Goal: Information Seeking & Learning: Learn about a topic

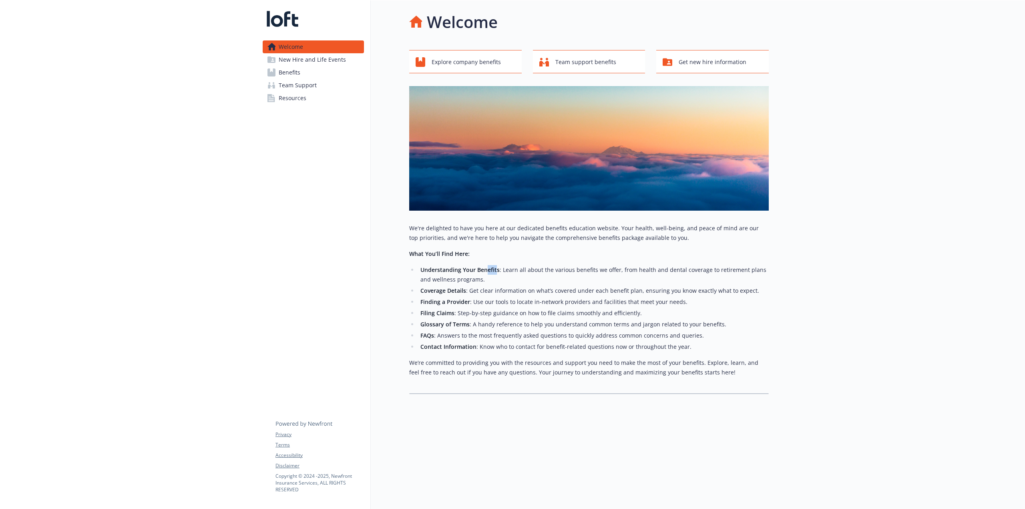
drag, startPoint x: 488, startPoint y: 267, endPoint x: 498, endPoint y: 267, distance: 10.0
click at [498, 267] on strong "Understanding Your Benefits" at bounding box center [459, 270] width 79 height 8
click at [498, 267] on li "Understanding Your Benefits : Learn all about the various benefits we offer, fr…" at bounding box center [593, 274] width 351 height 19
click at [493, 296] on ul "Understanding Your Benefits : Learn all about the various benefits we offer, fr…" at bounding box center [588, 308] width 359 height 86
click at [499, 295] on li "Coverage Details : Get clear information on what’s covered under each benefit p…" at bounding box center [593, 291] width 351 height 10
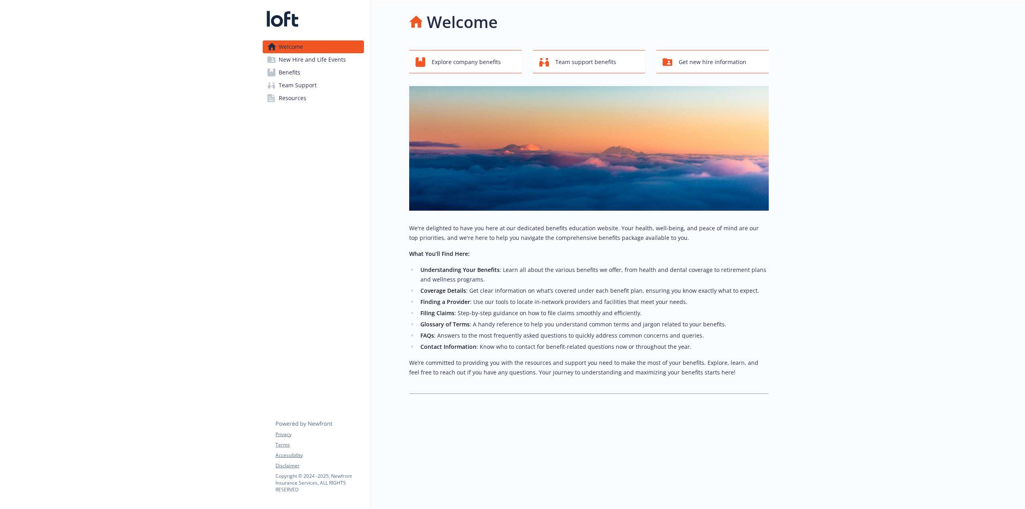
click at [309, 72] on link "Benefits" at bounding box center [313, 72] width 101 height 13
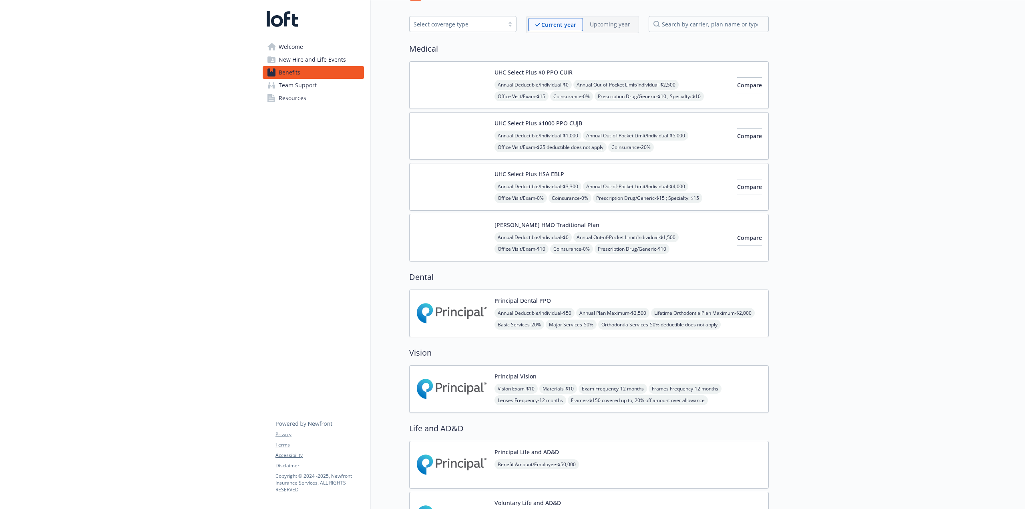
scroll to position [40, 0]
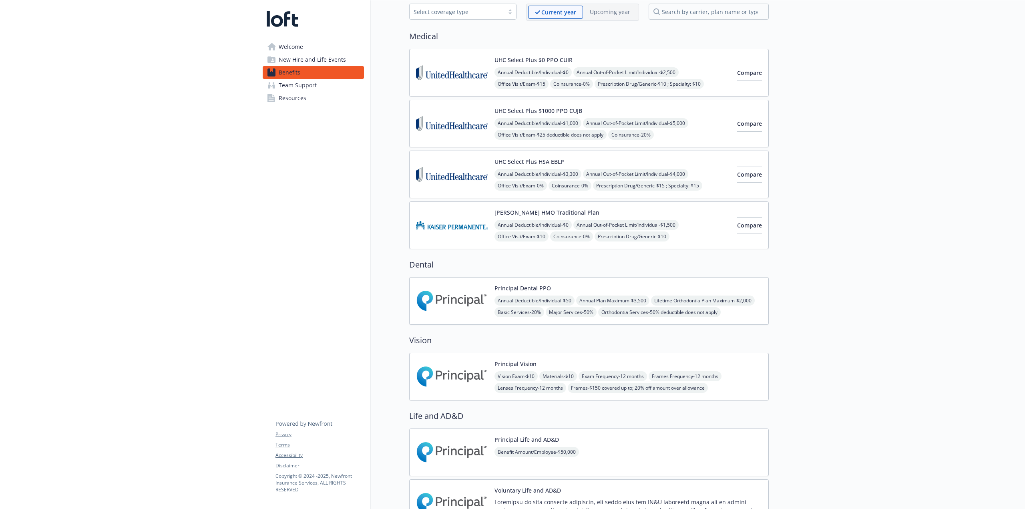
click at [472, 303] on img at bounding box center [452, 301] width 72 height 34
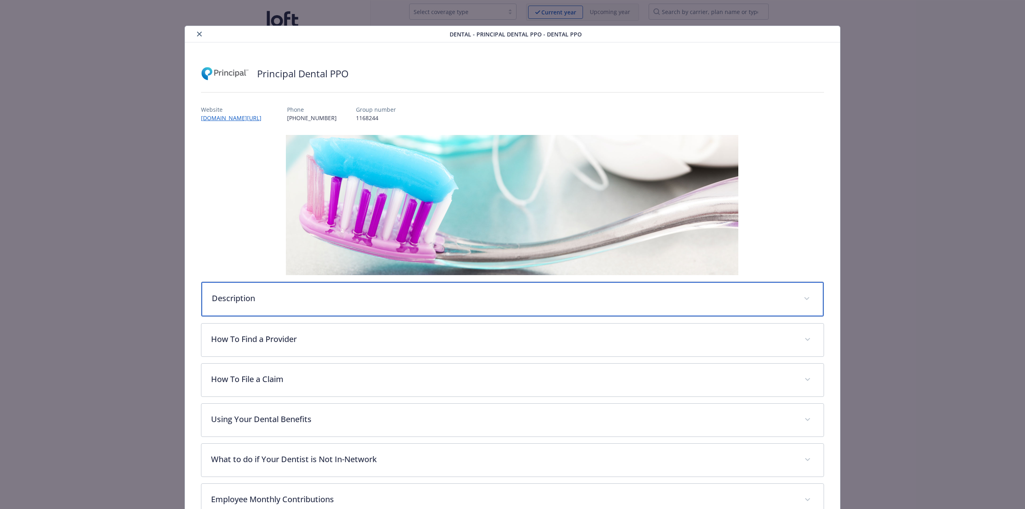
click at [478, 301] on p "Description" at bounding box center [503, 298] width 582 height 12
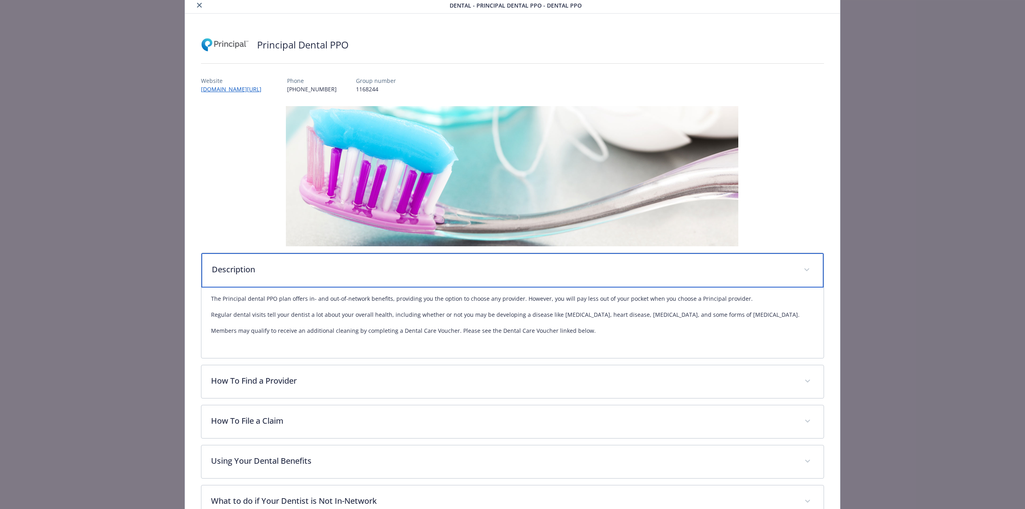
scroll to position [80, 0]
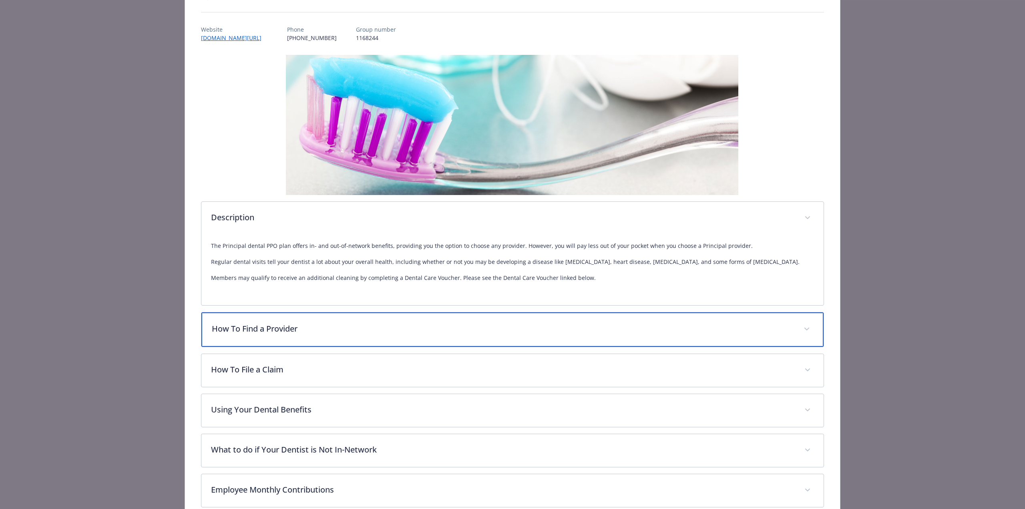
click at [411, 323] on div "How To Find a Provider" at bounding box center [512, 329] width 622 height 34
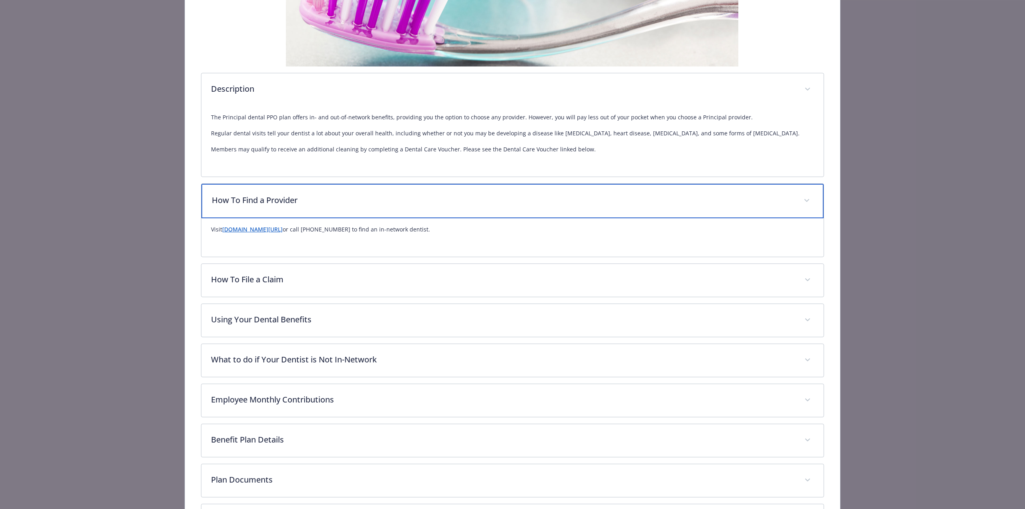
scroll to position [240, 0]
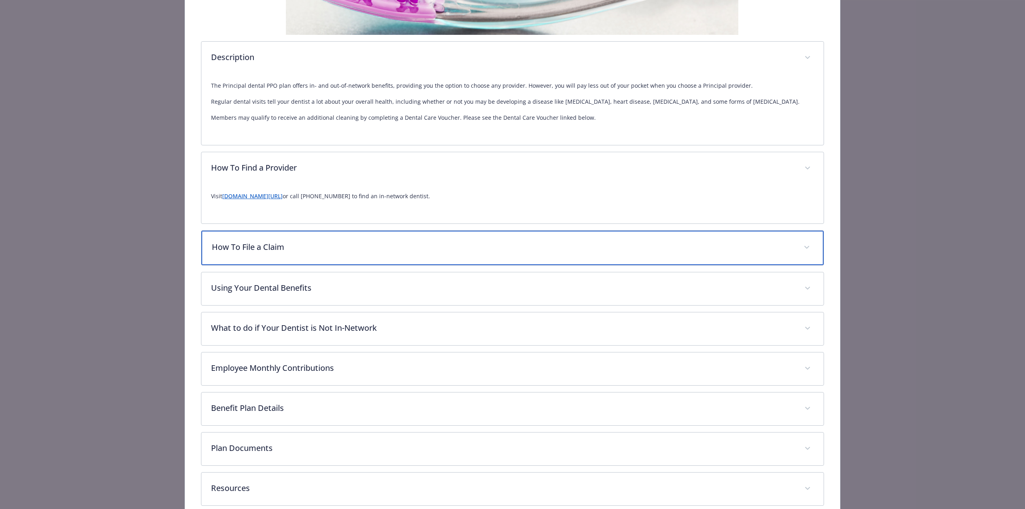
click at [325, 245] on p "How To File a Claim" at bounding box center [503, 247] width 582 height 12
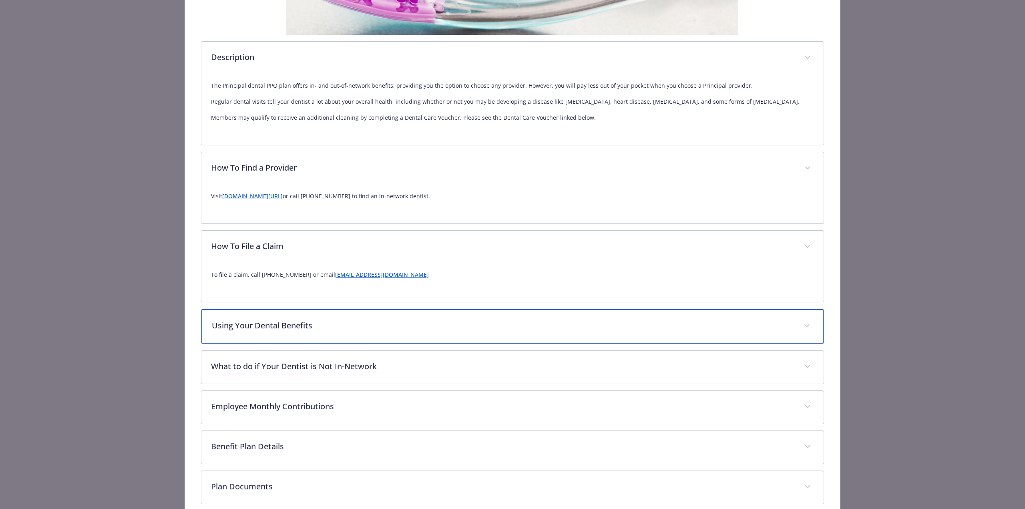
click at [322, 319] on div "Using Your Dental Benefits" at bounding box center [512, 326] width 622 height 34
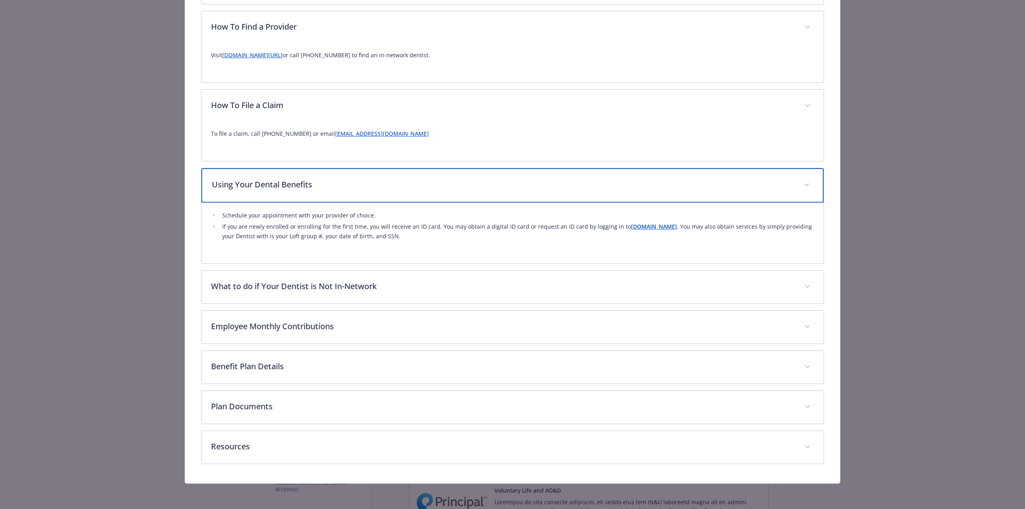
scroll to position [381, 0]
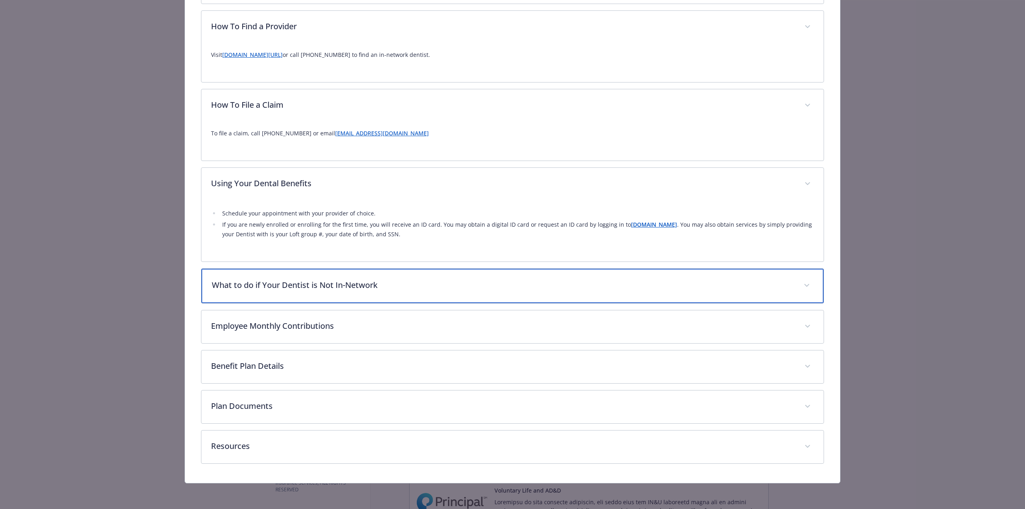
click at [370, 285] on p "What to do if Your Dentist is Not In-Network" at bounding box center [503, 285] width 582 height 12
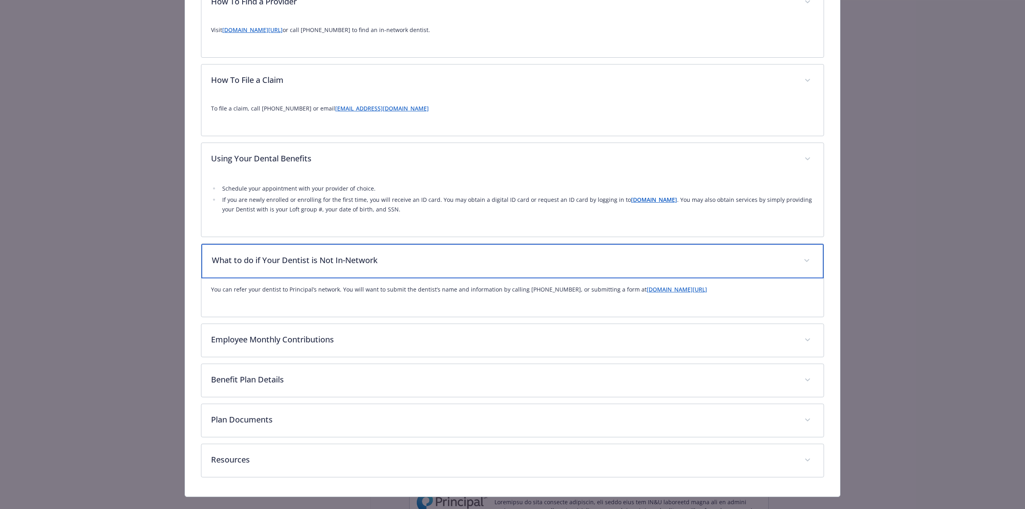
scroll to position [420, 0]
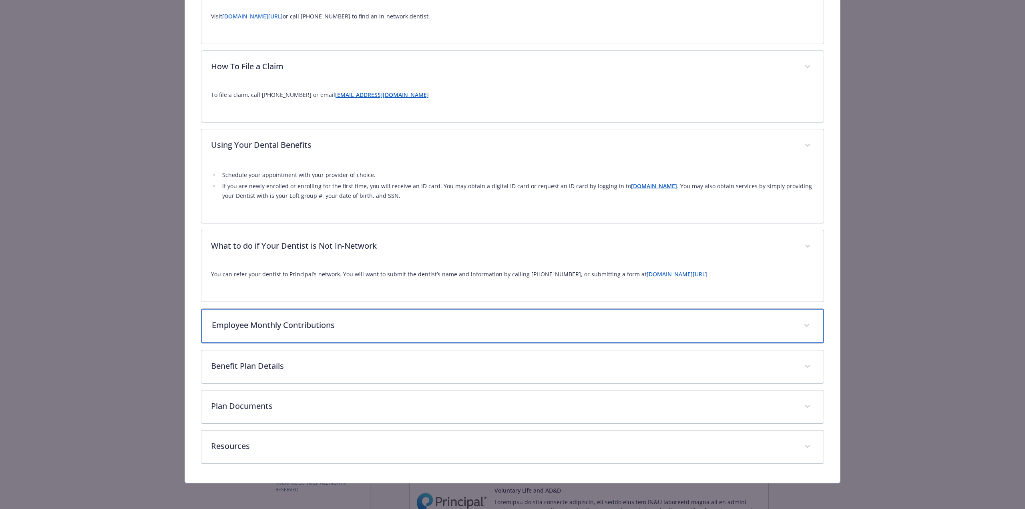
click at [378, 328] on p "Employee Monthly Contributions" at bounding box center [503, 325] width 582 height 12
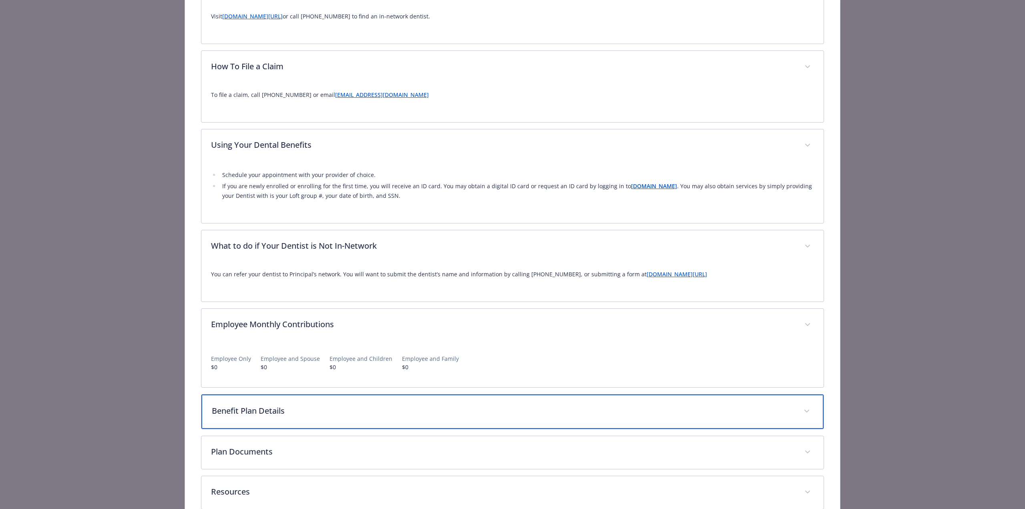
click at [379, 414] on p "Benefit Plan Details" at bounding box center [503, 411] width 582 height 12
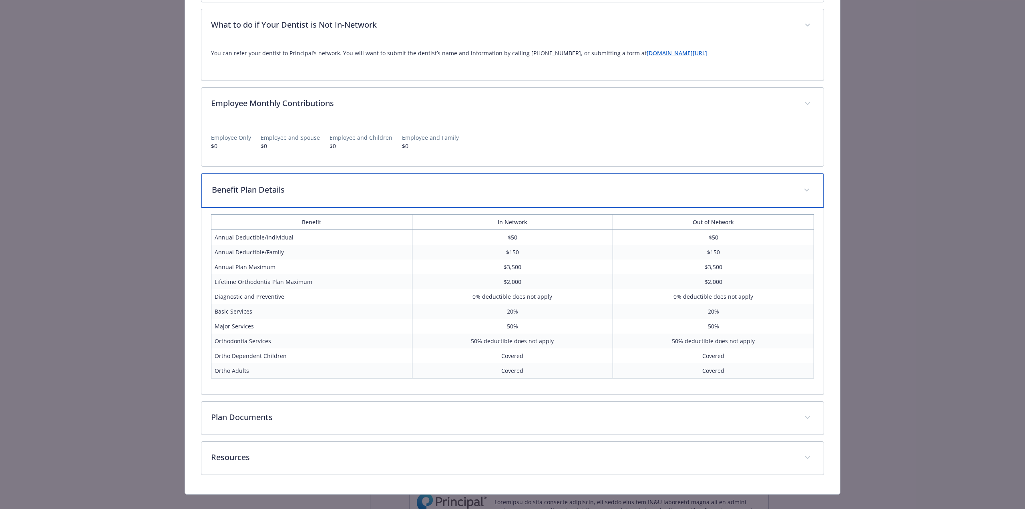
scroll to position [652, 0]
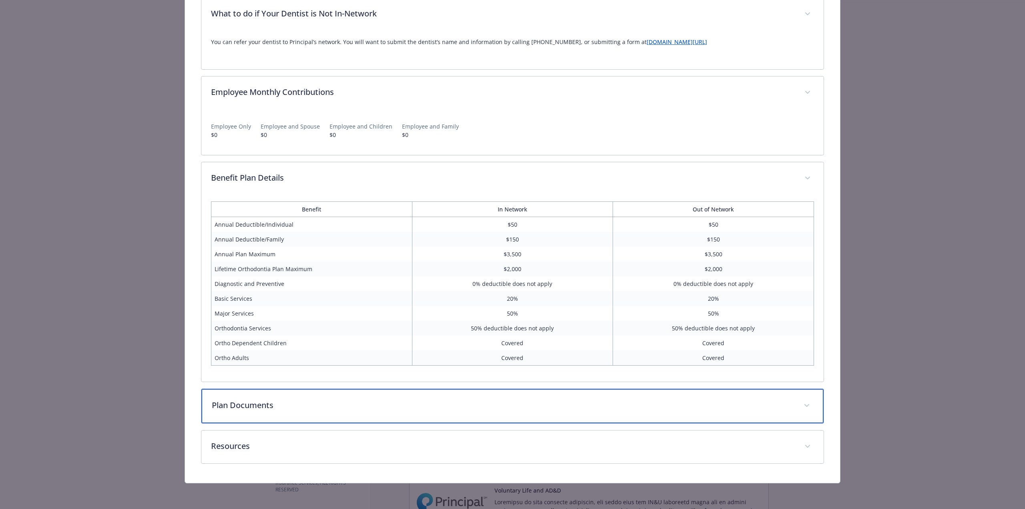
click at [440, 399] on div "Plan Documents" at bounding box center [512, 406] width 622 height 34
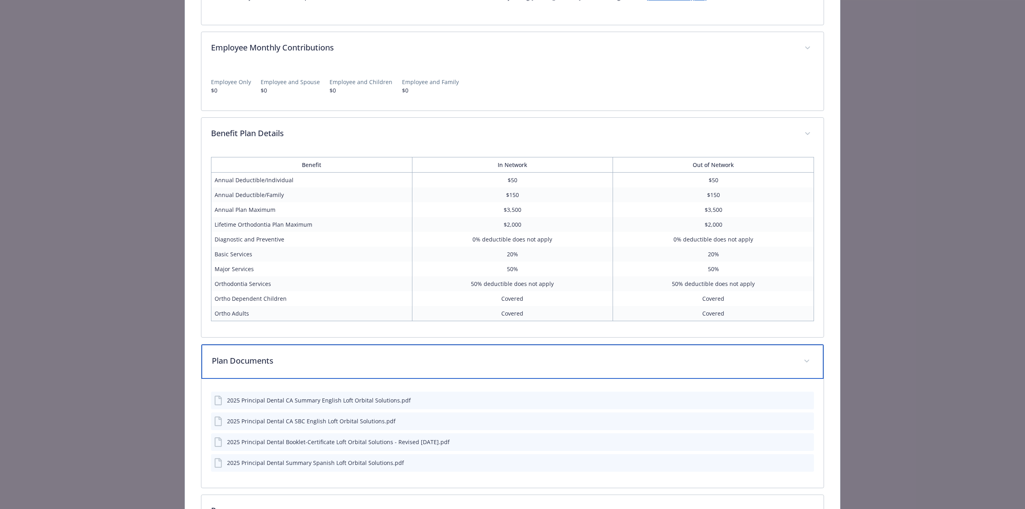
scroll to position [761, 0]
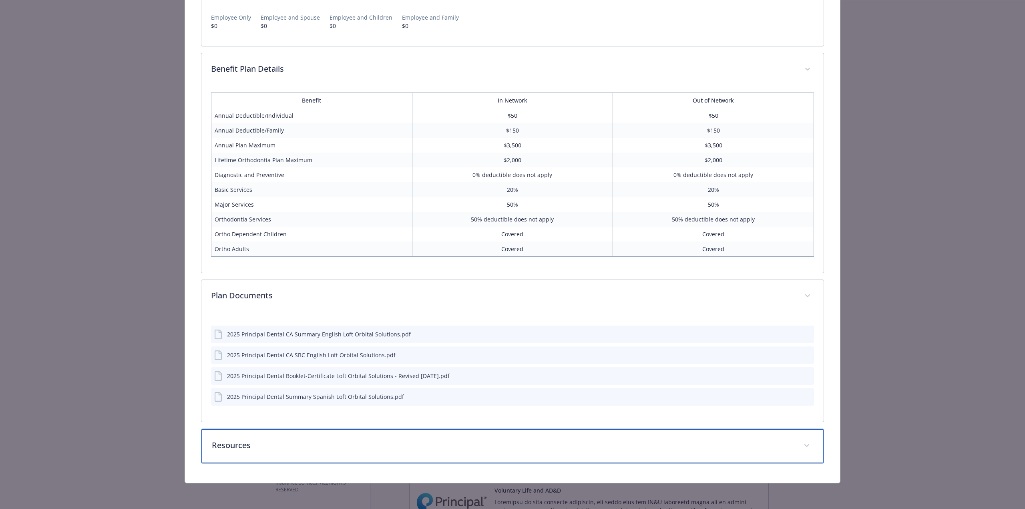
click at [443, 447] on p "Resources" at bounding box center [503, 445] width 582 height 12
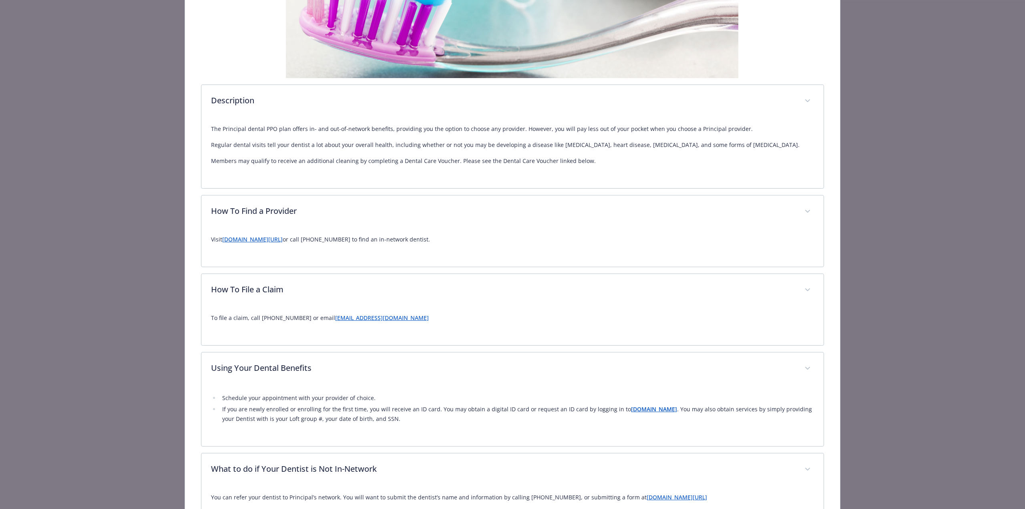
scroll to position [0, 0]
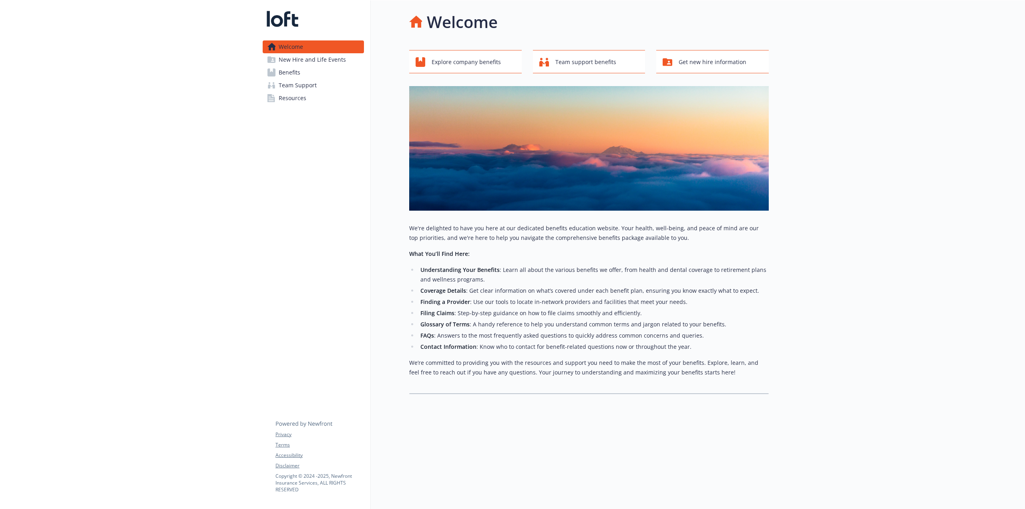
scroll to position [6, 0]
click at [304, 74] on link "Benefits" at bounding box center [313, 72] width 101 height 13
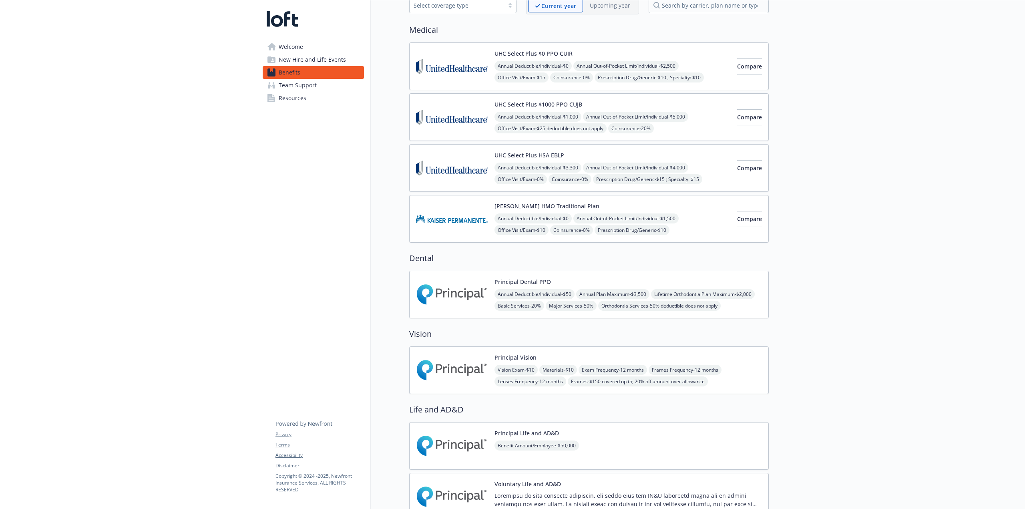
click at [725, 296] on div "Annual Deductible/Individual - $50 Annual Plan Maximum - $3,500 Lifetime Orthod…" at bounding box center [627, 300] width 267 height 22
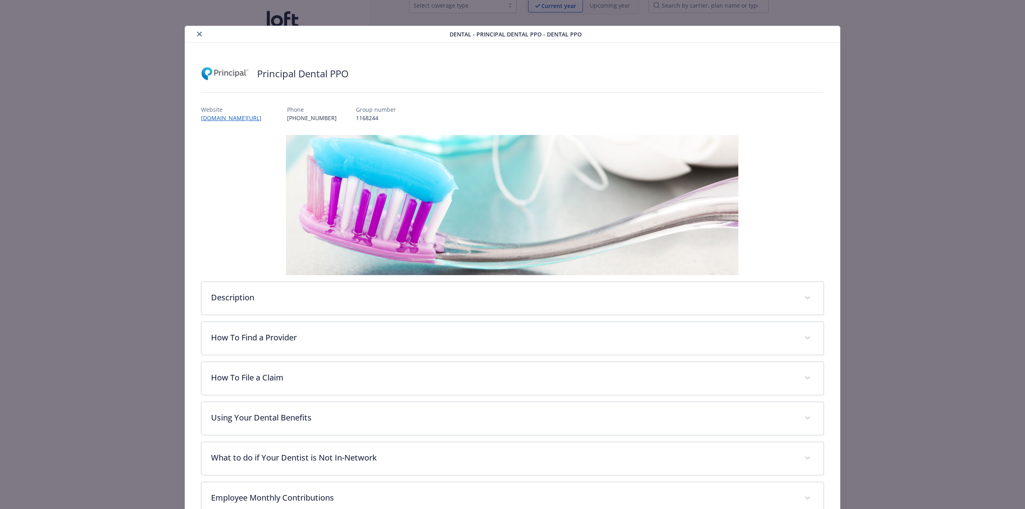
scroll to position [24, 0]
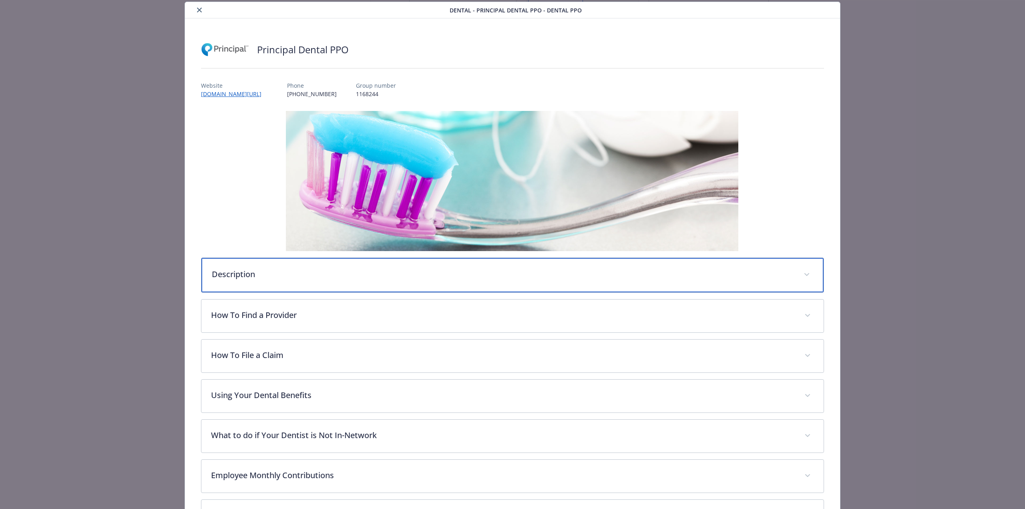
click at [497, 284] on div "Description" at bounding box center [512, 275] width 622 height 34
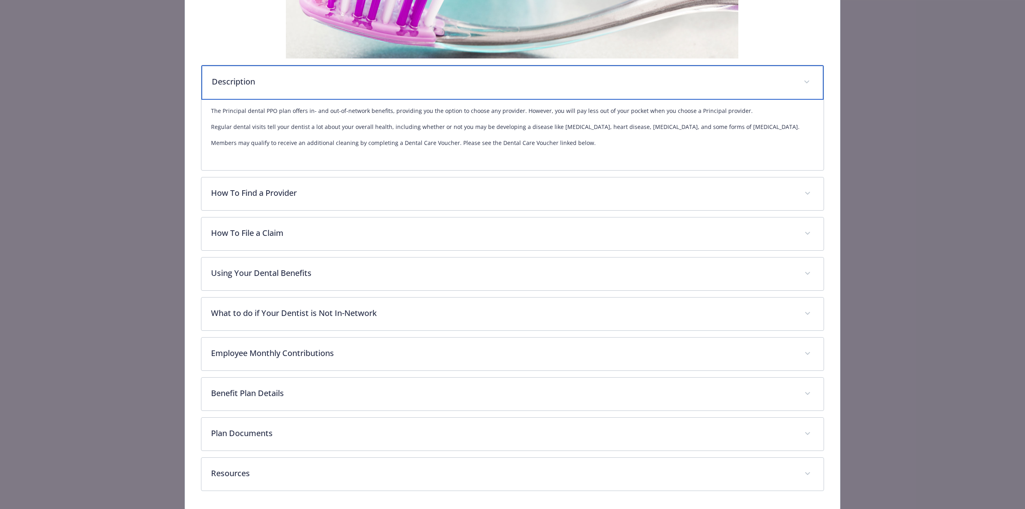
scroll to position [244, 0]
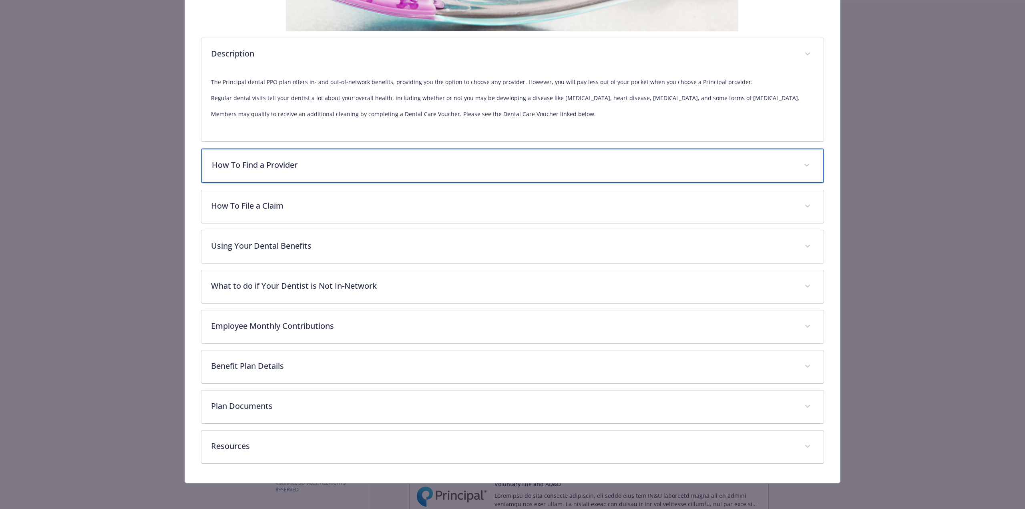
click at [332, 167] on p "How To Find a Provider" at bounding box center [503, 165] width 582 height 12
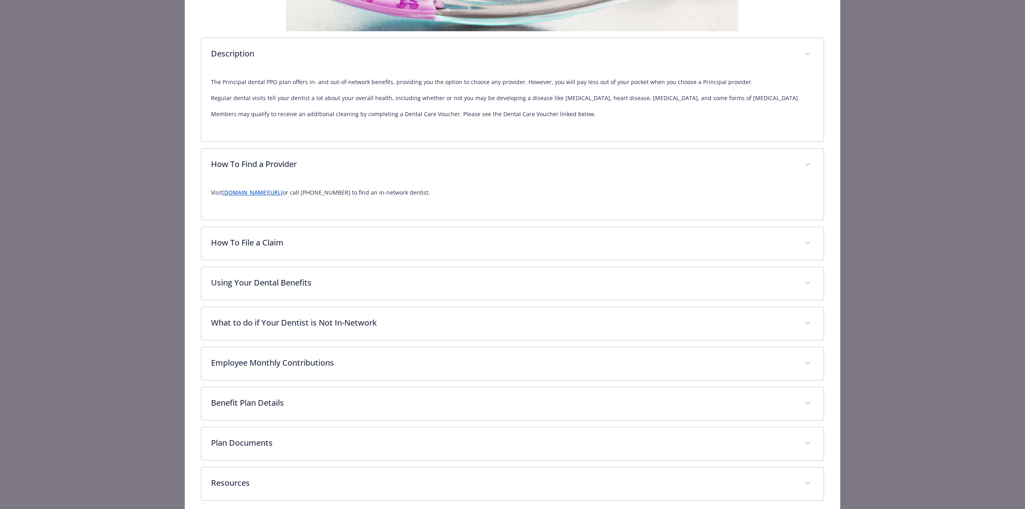
click at [272, 194] on link "[DOMAIN_NAME][URL]" at bounding box center [252, 193] width 60 height 8
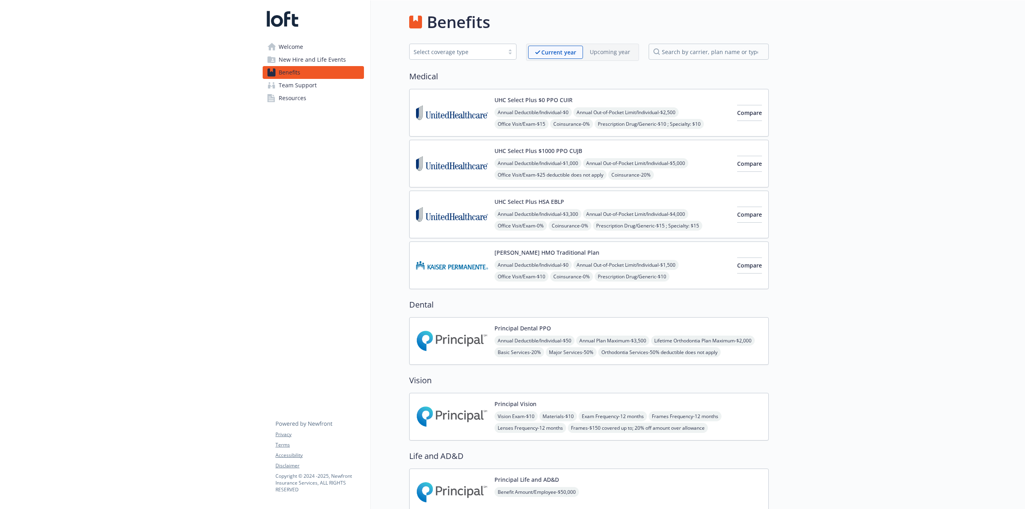
click at [595, 150] on div "UHC Select Plus $1000 PPO CUJB Annual Deductible/Individual - $1,000 Annual Out…" at bounding box center [612, 163] width 236 height 34
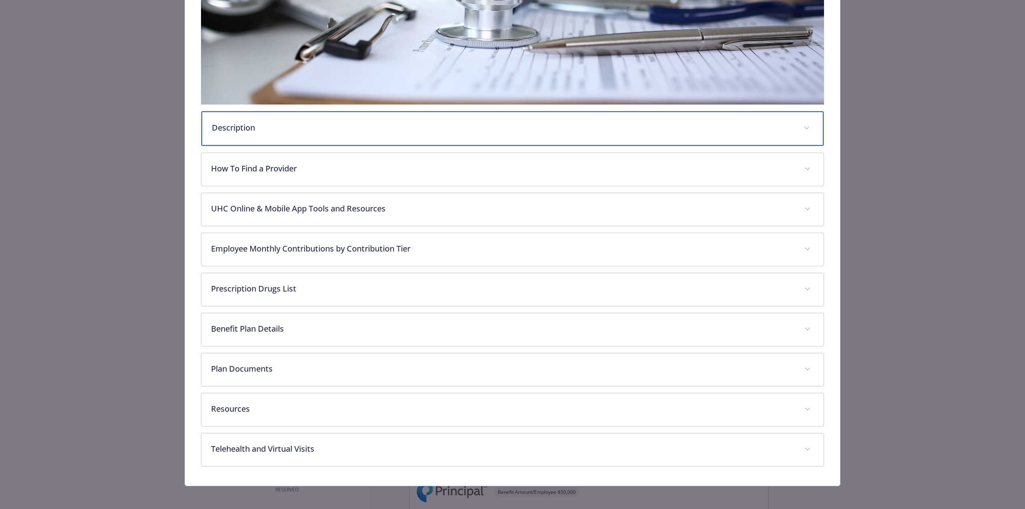
click at [366, 118] on div "Description" at bounding box center [512, 128] width 622 height 34
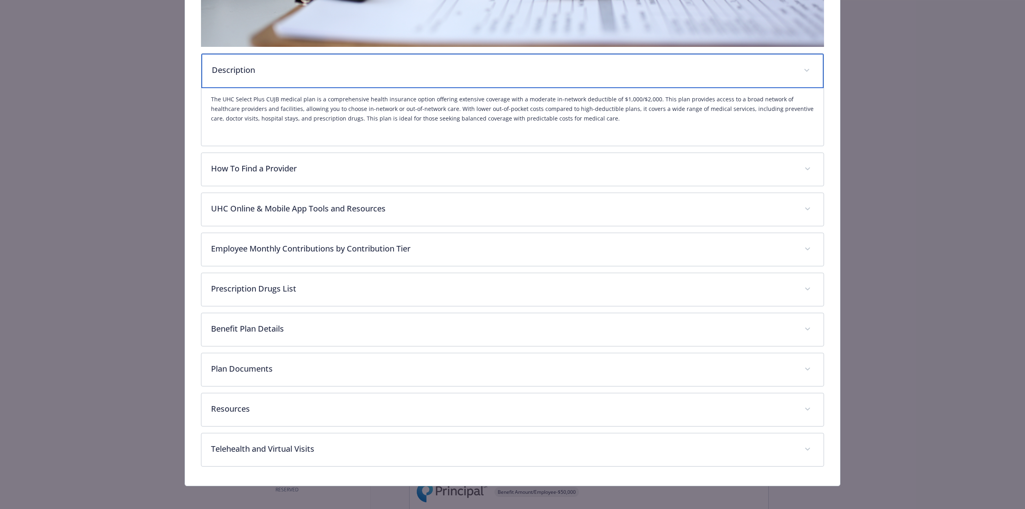
scroll to position [297, 0]
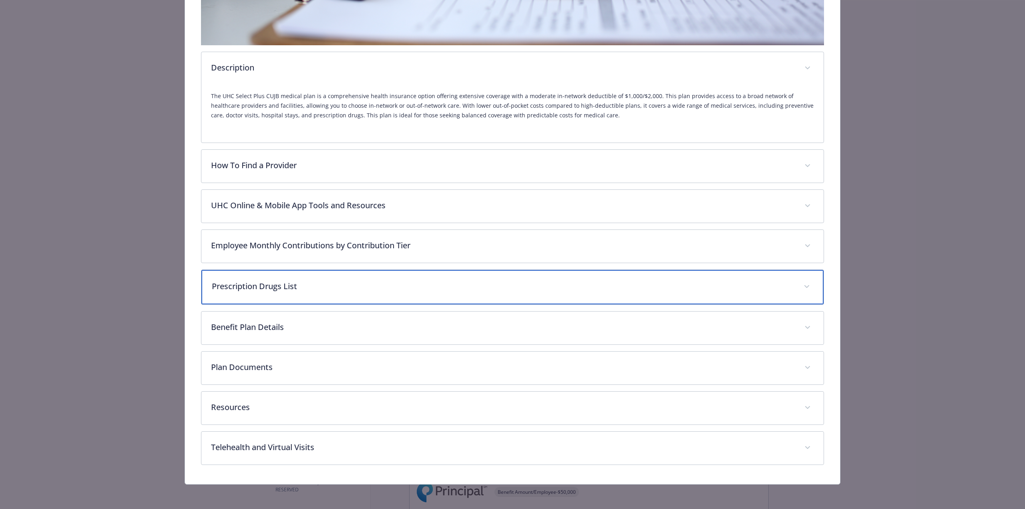
click at [287, 290] on p "Prescription Drugs List" at bounding box center [503, 286] width 582 height 12
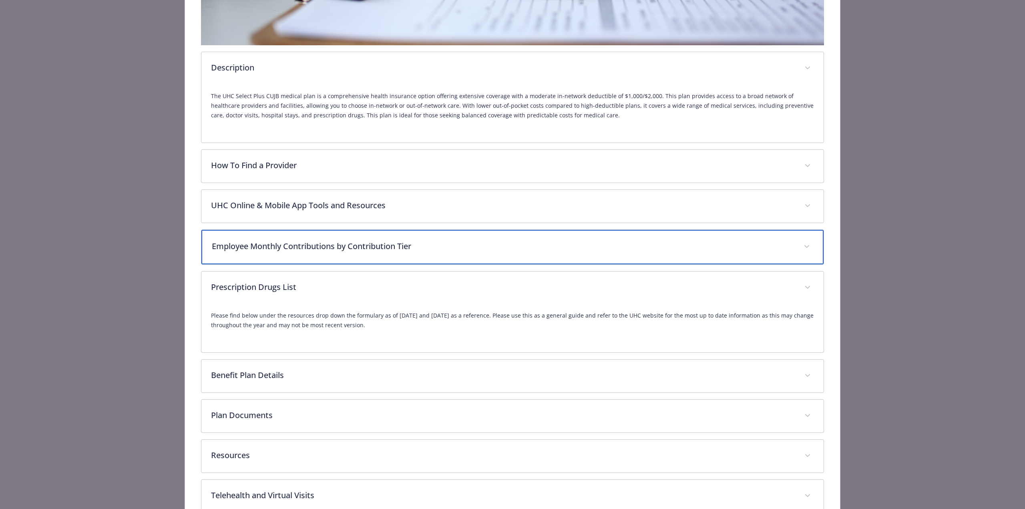
click at [319, 250] on div "Employee Monthly Contributions by Contribution Tier" at bounding box center [512, 247] width 622 height 34
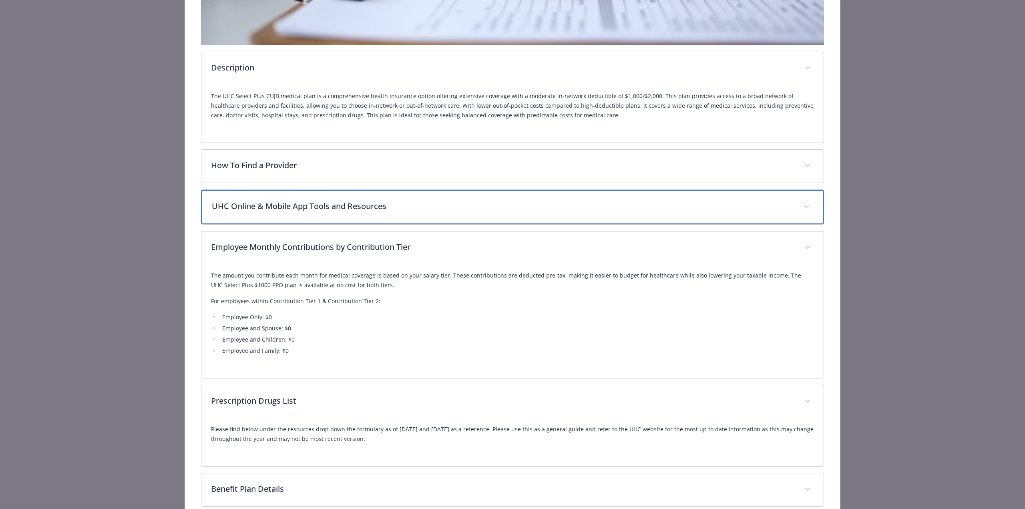
click at [345, 221] on div "UHC Online & Mobile App Tools and Resources" at bounding box center [512, 207] width 622 height 34
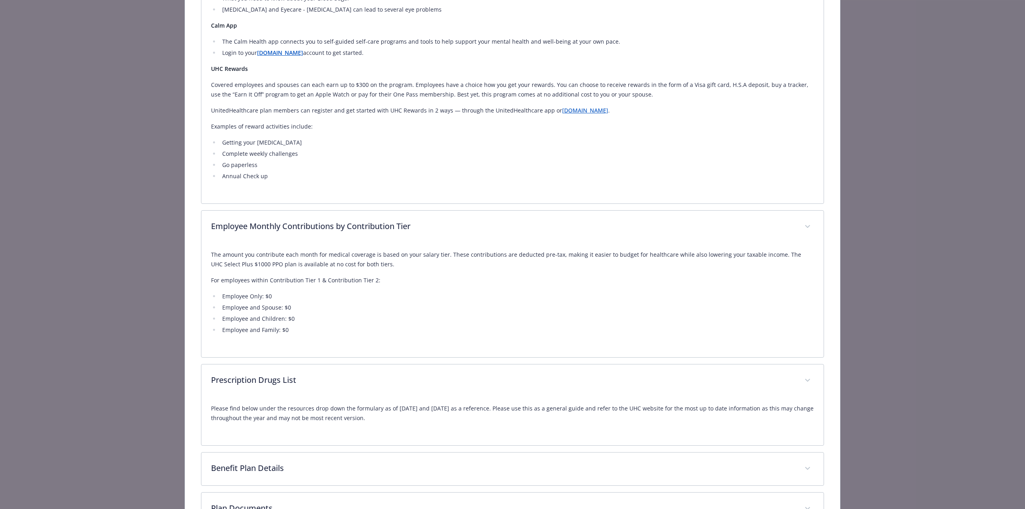
scroll to position [1418, 0]
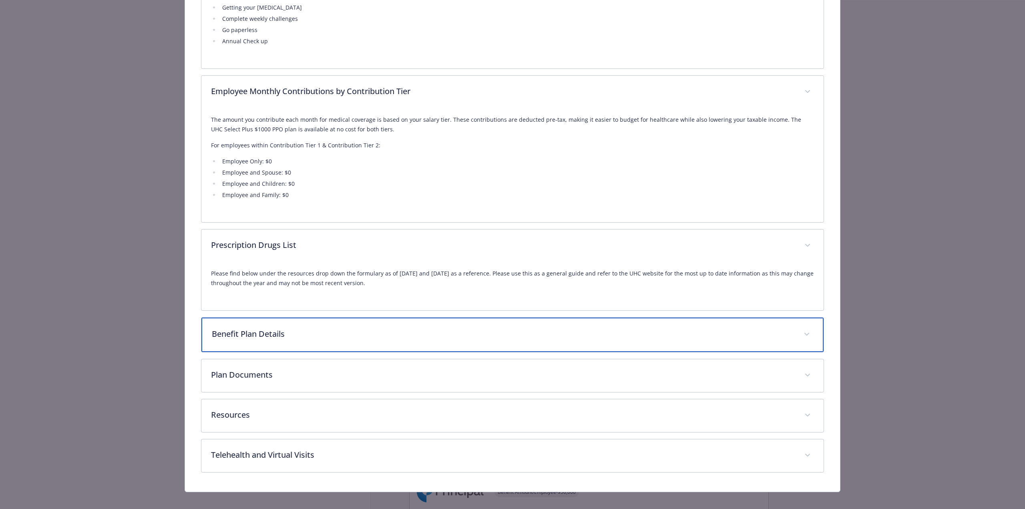
click at [335, 335] on p "Benefit Plan Details" at bounding box center [503, 334] width 582 height 12
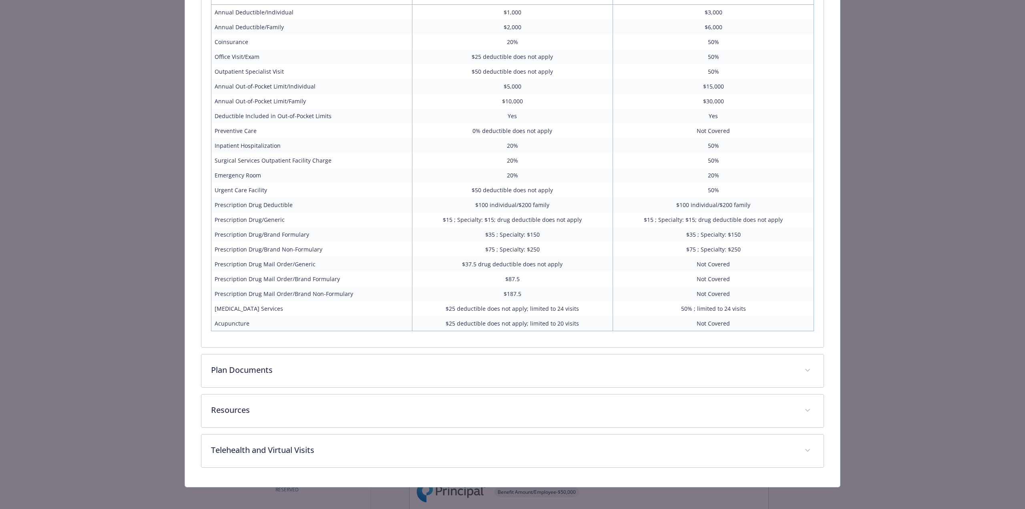
scroll to position [1790, 0]
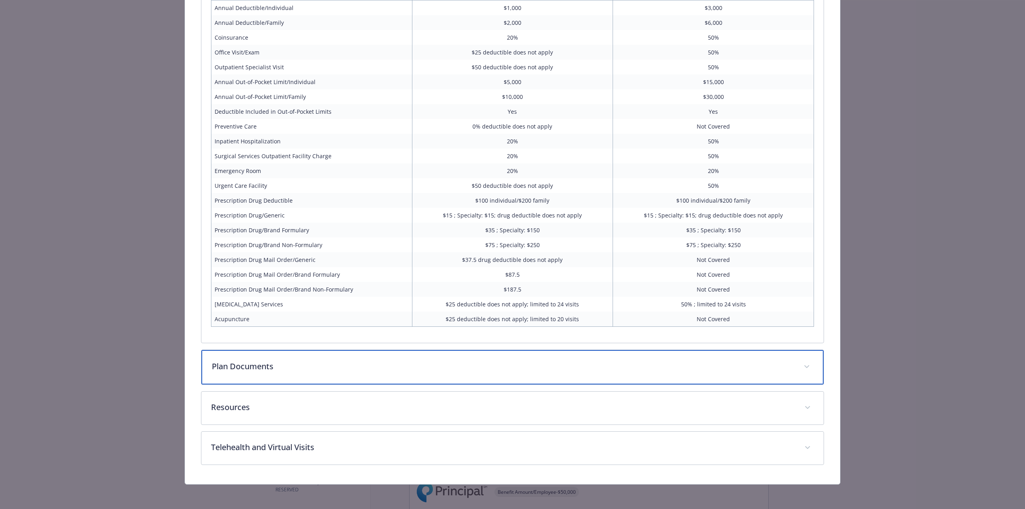
click at [328, 375] on div "Plan Documents" at bounding box center [512, 367] width 622 height 34
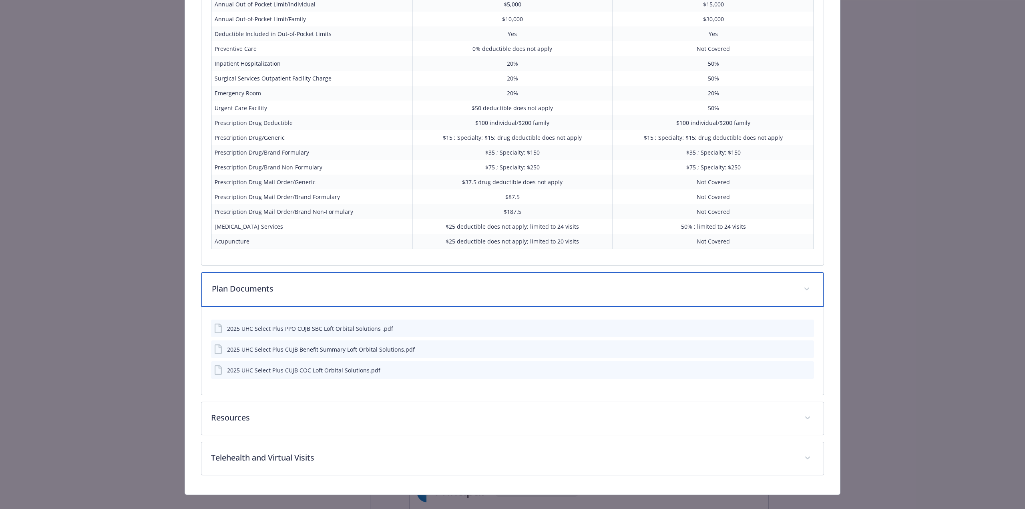
scroll to position [1878, 0]
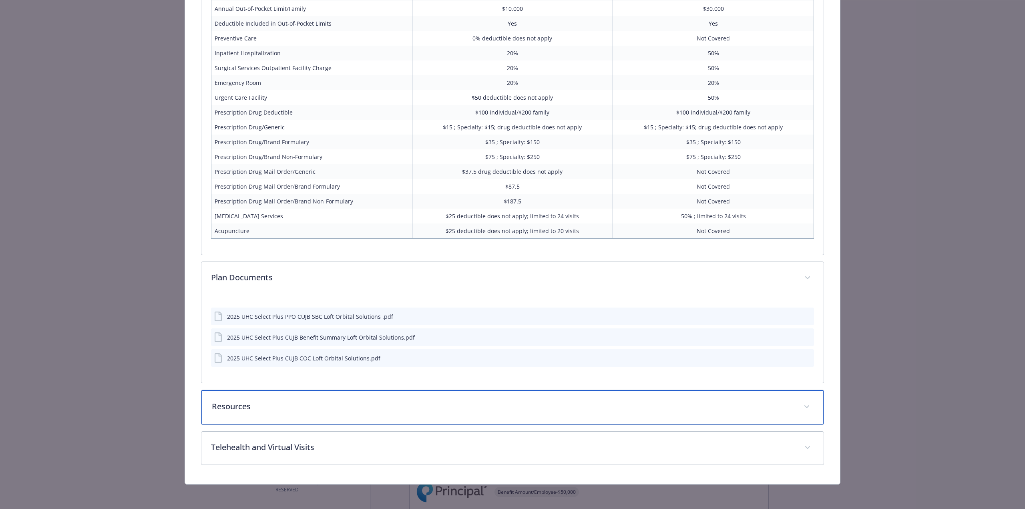
click at [374, 400] on p "Resources" at bounding box center [503, 406] width 582 height 12
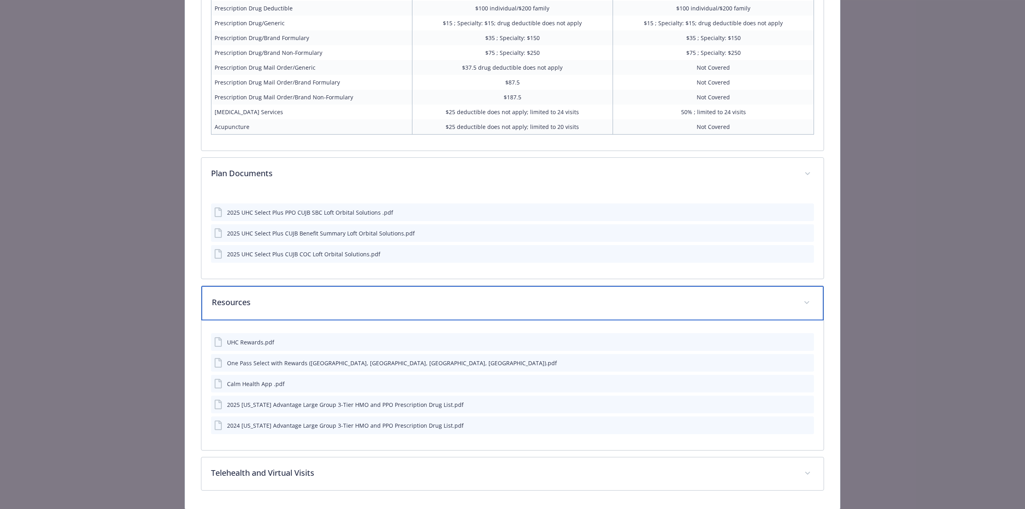
scroll to position [1968, 0]
